Goal: Task Accomplishment & Management: Manage account settings

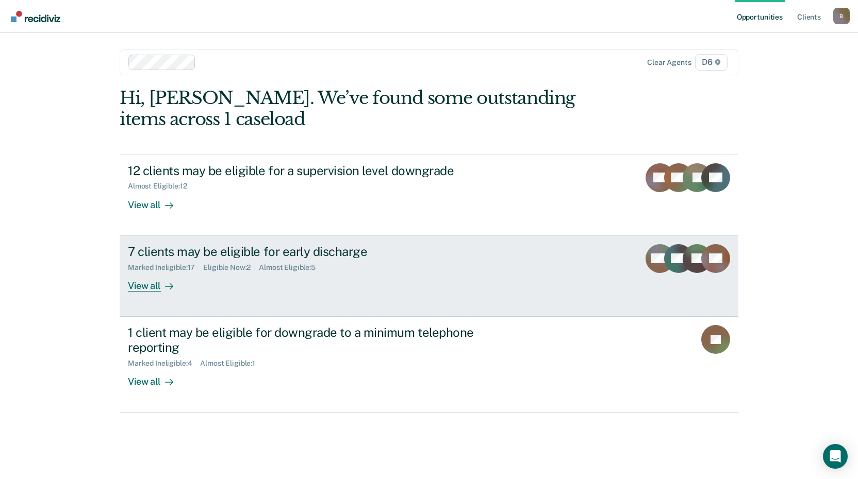
click at [207, 246] on div "7 clients may be eligible for early discharge" at bounding box center [309, 251] width 362 height 15
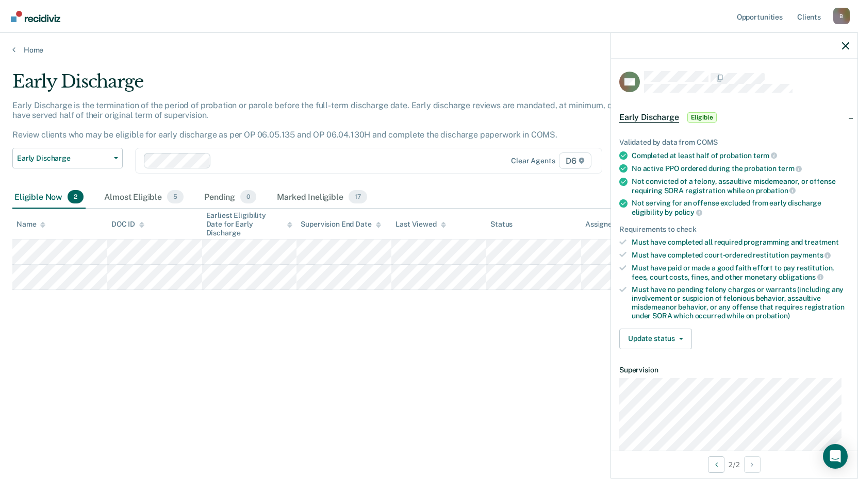
click at [360, 330] on div "Early Discharge Early Discharge is the termination of the period of probation o…" at bounding box center [428, 236] width 833 height 331
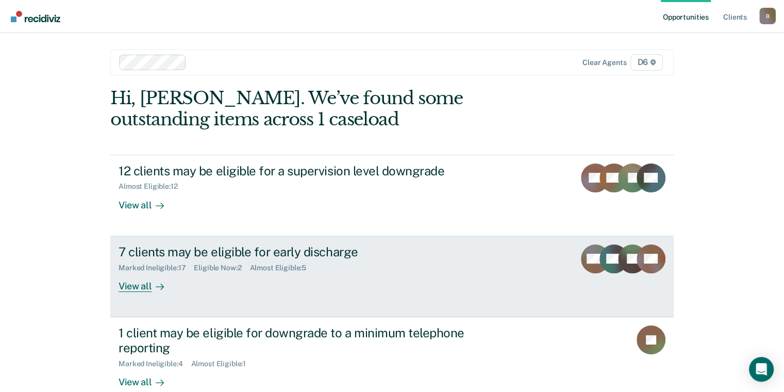
click at [196, 247] on div "7 clients may be eligible for early discharge" at bounding box center [300, 251] width 362 height 15
click at [204, 247] on div "7 clients may be eligible for early discharge" at bounding box center [300, 251] width 362 height 15
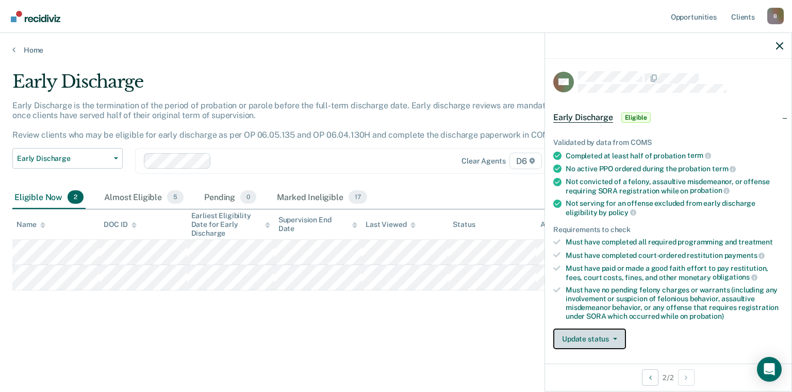
click at [600, 334] on button "Update status" at bounding box center [589, 338] width 73 height 21
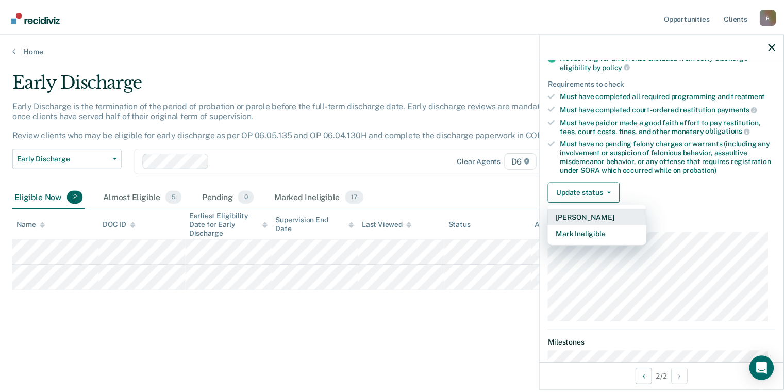
scroll to position [155, 0]
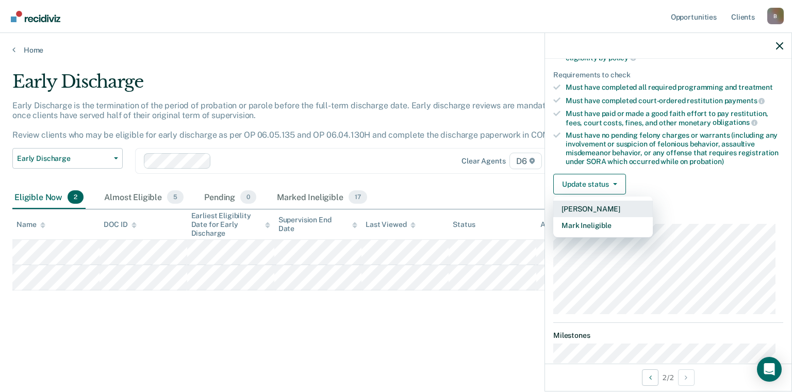
click at [607, 204] on button "[PERSON_NAME]" at bounding box center [603, 209] width 100 height 16
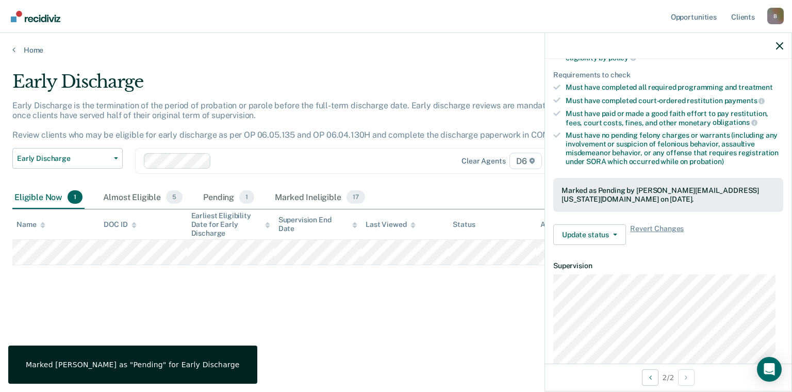
click at [270, 352] on main "Early Discharge Early Discharge is the termination of the period of probation o…" at bounding box center [396, 222] width 792 height 334
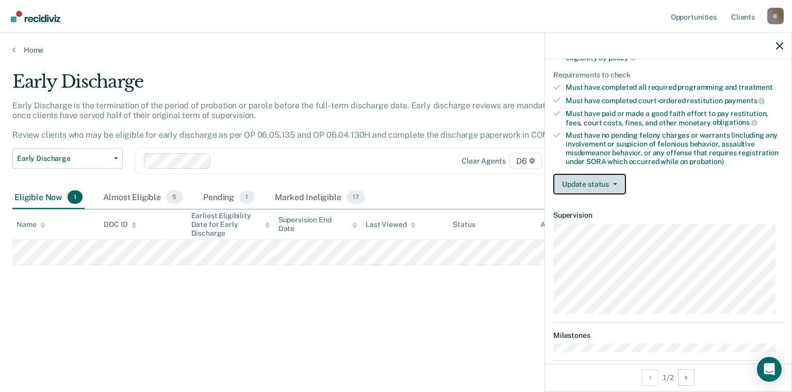
click at [583, 180] on button "Update status" at bounding box center [589, 184] width 73 height 21
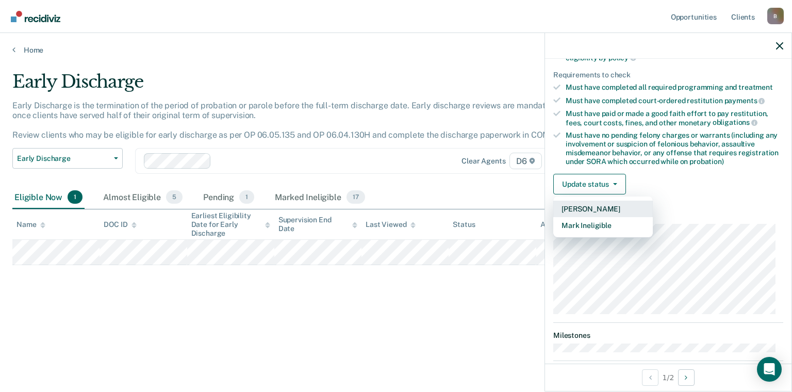
click at [581, 203] on button "[PERSON_NAME]" at bounding box center [603, 209] width 100 height 16
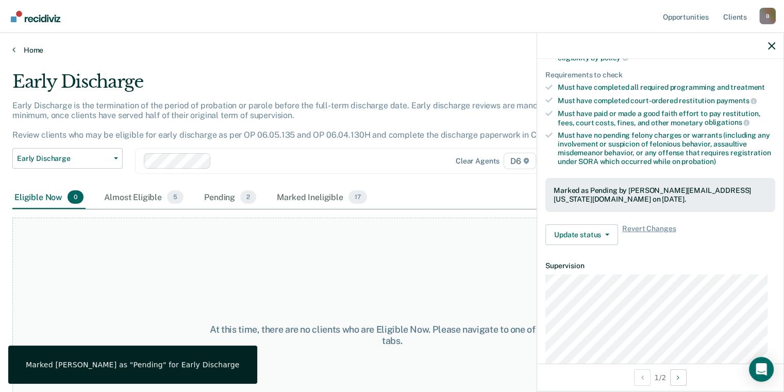
click at [33, 49] on link "Home" at bounding box center [391, 49] width 759 height 9
